Goal: Navigation & Orientation: Find specific page/section

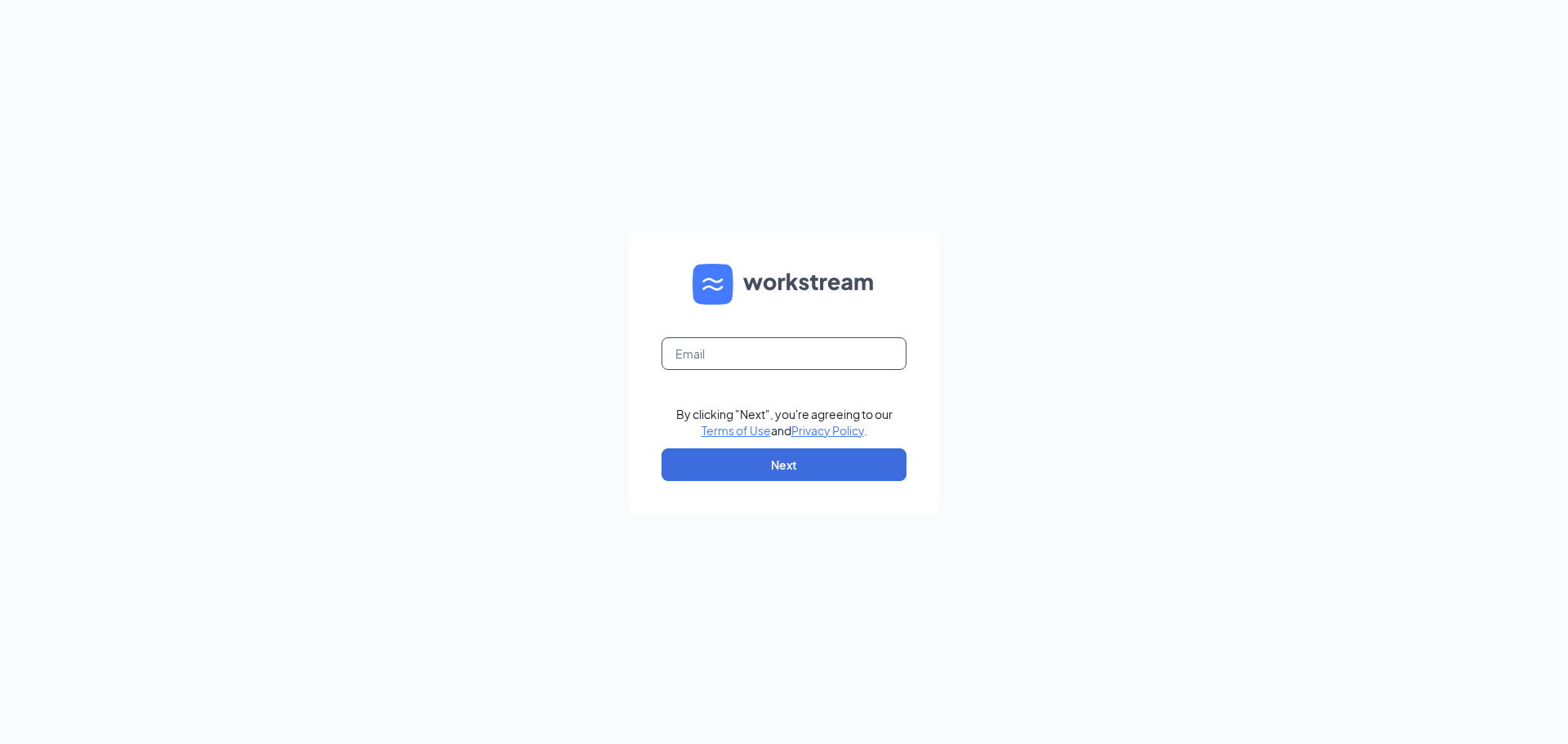
click at [793, 350] on input "text" at bounding box center [784, 353] width 245 height 33
type input "[EMAIL_ADDRESS][DOMAIN_NAME]"
click at [801, 468] on button "Next" at bounding box center [784, 464] width 245 height 33
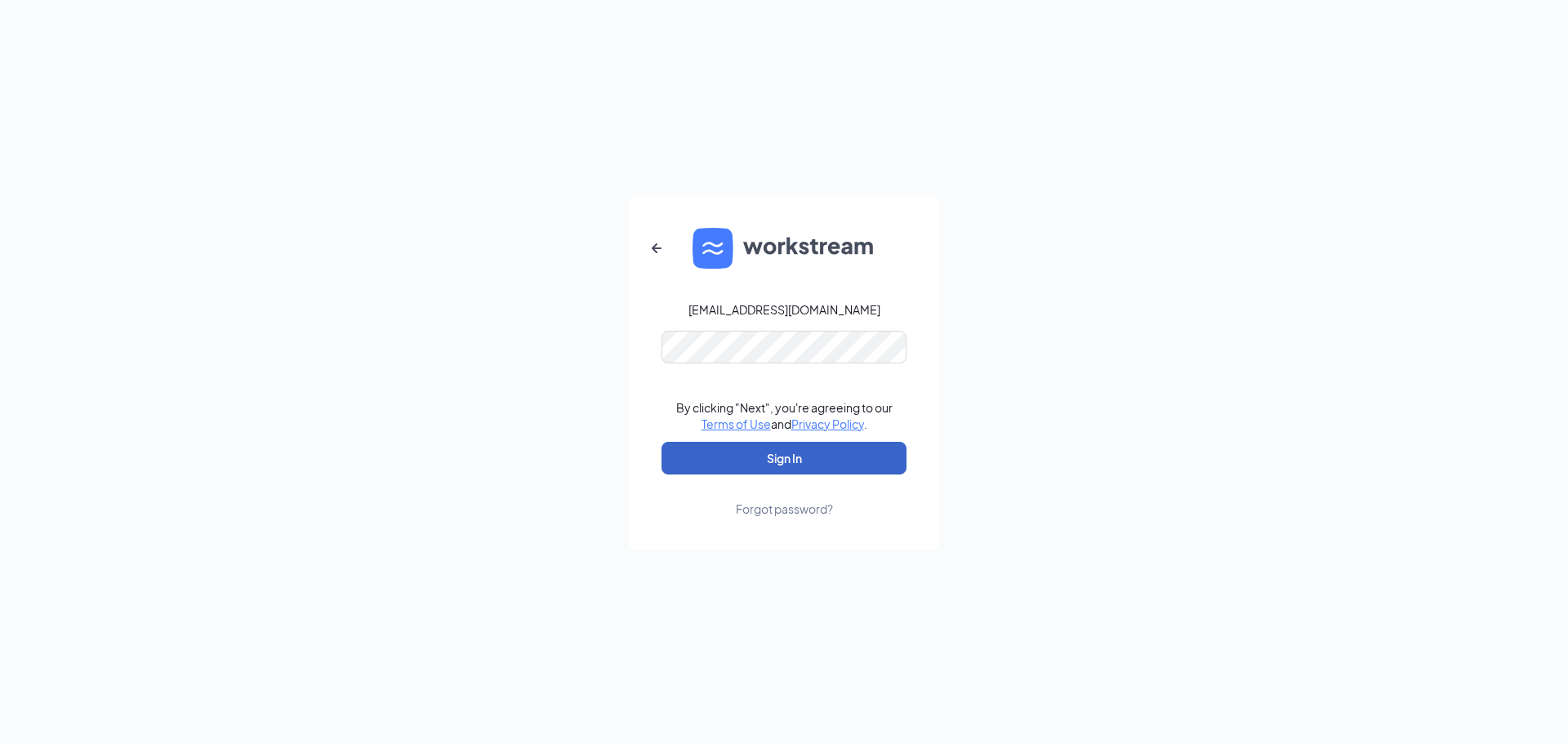
click at [780, 470] on button "Sign In" at bounding box center [784, 458] width 245 height 33
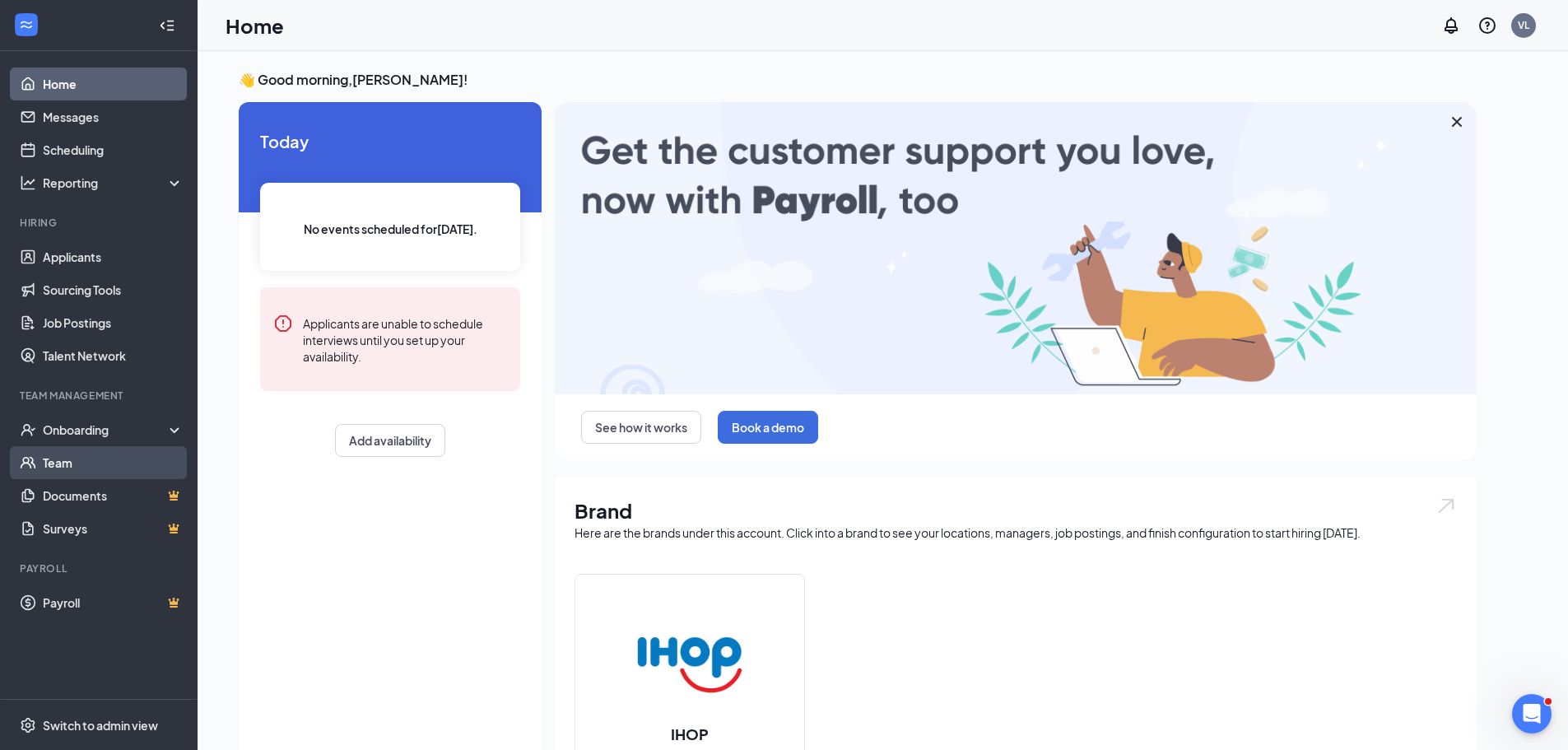
click at [98, 459] on link "Team" at bounding box center [112, 463] width 141 height 33
